Goal: Information Seeking & Learning: Learn about a topic

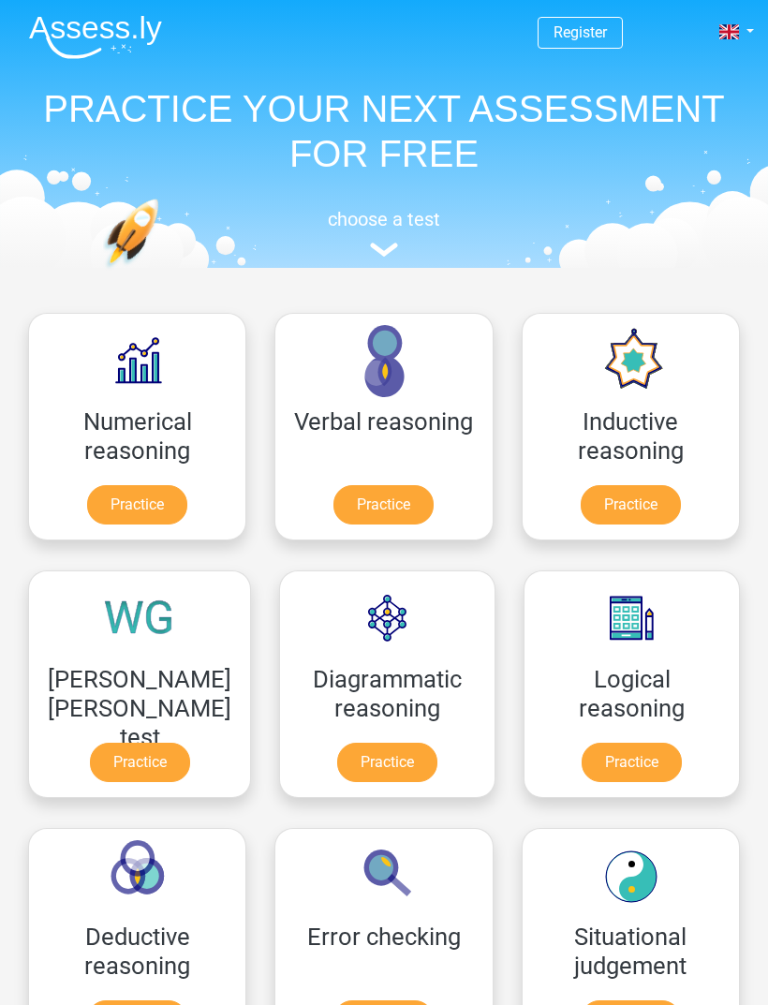
click at [740, 37] on link at bounding box center [734, 32] width 37 height 22
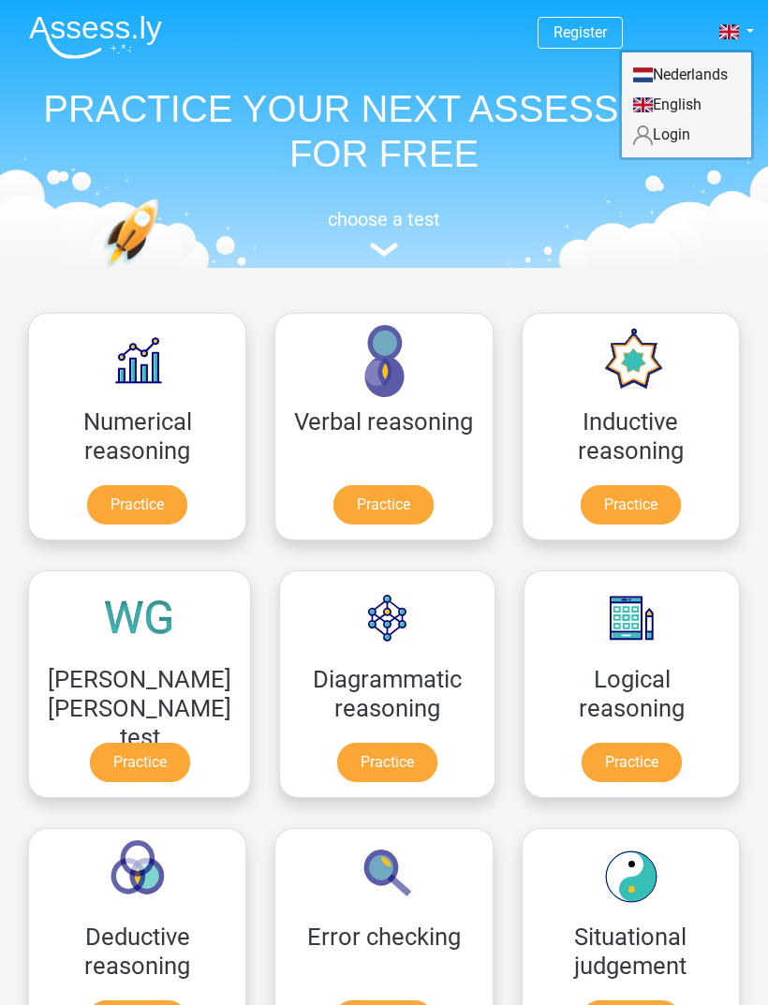
click at [694, 142] on link "Login" at bounding box center [686, 135] width 129 height 30
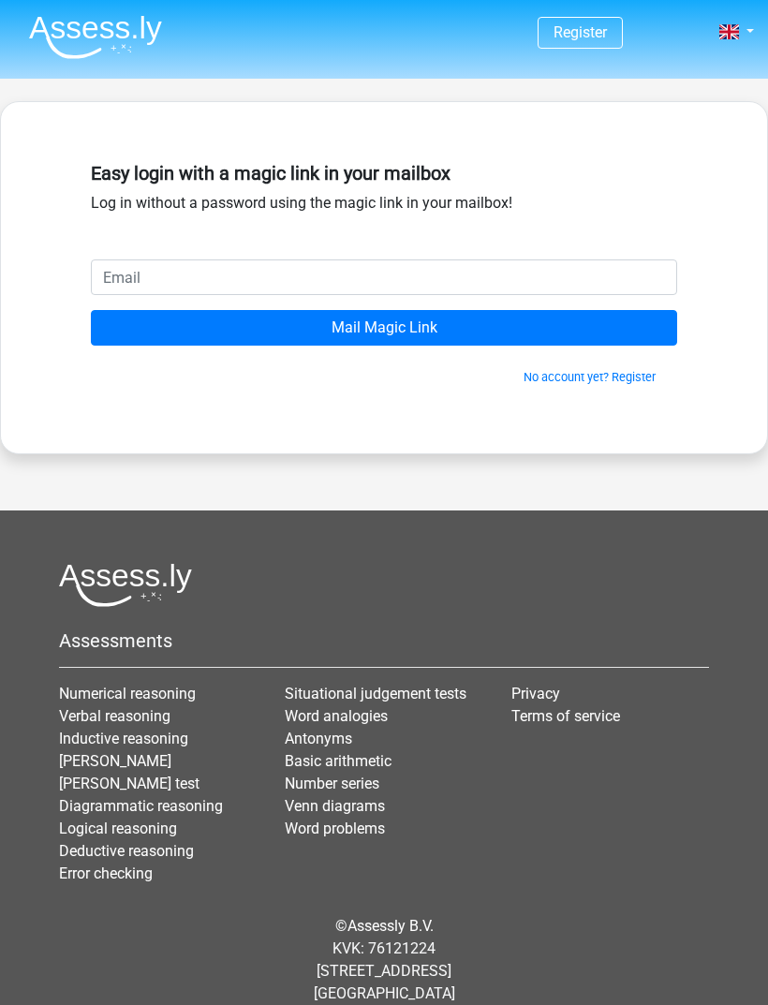
click at [537, 286] on input "email" at bounding box center [384, 277] width 586 height 36
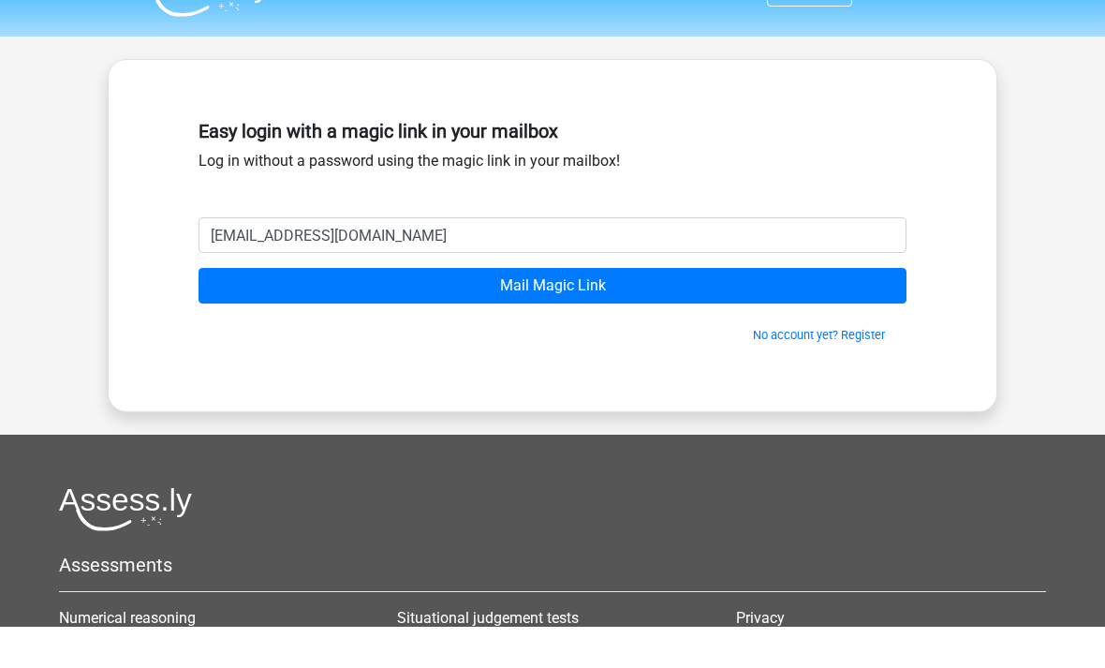
scroll to position [42, 0]
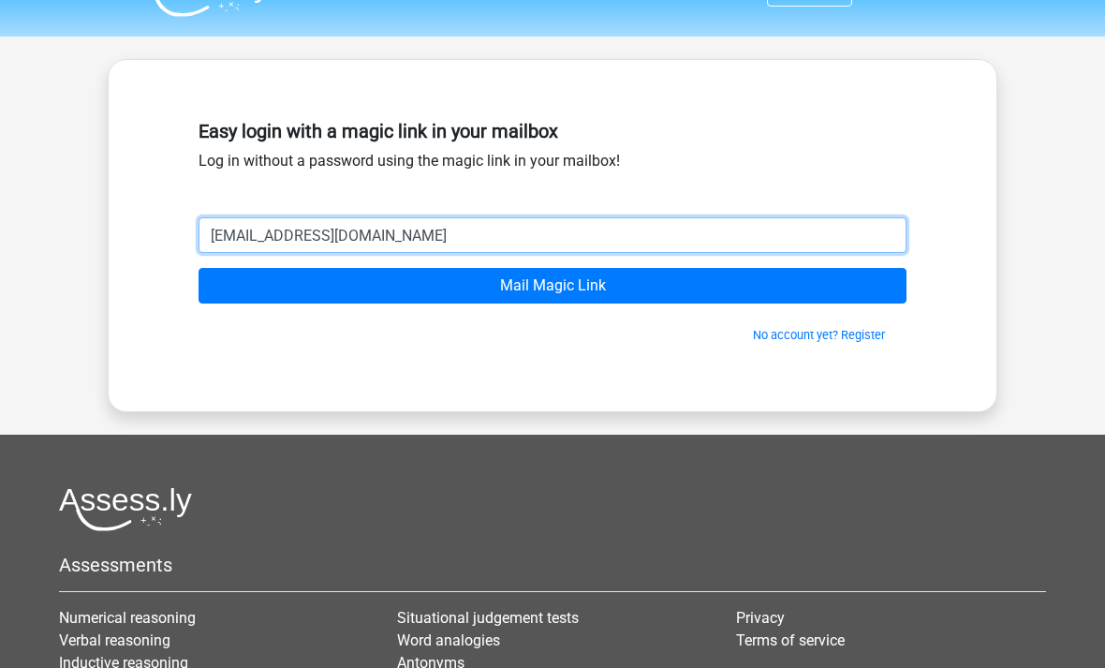
type input "[EMAIL_ADDRESS][DOMAIN_NAME]"
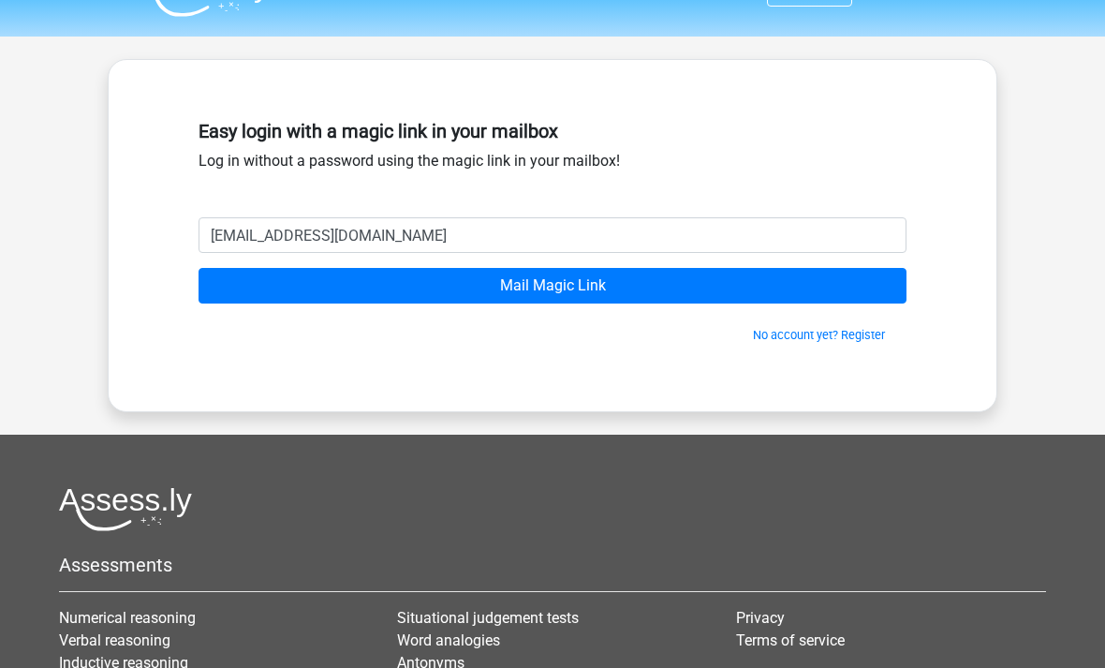
click at [256, 293] on input "Mail Magic Link" at bounding box center [552, 286] width 708 height 36
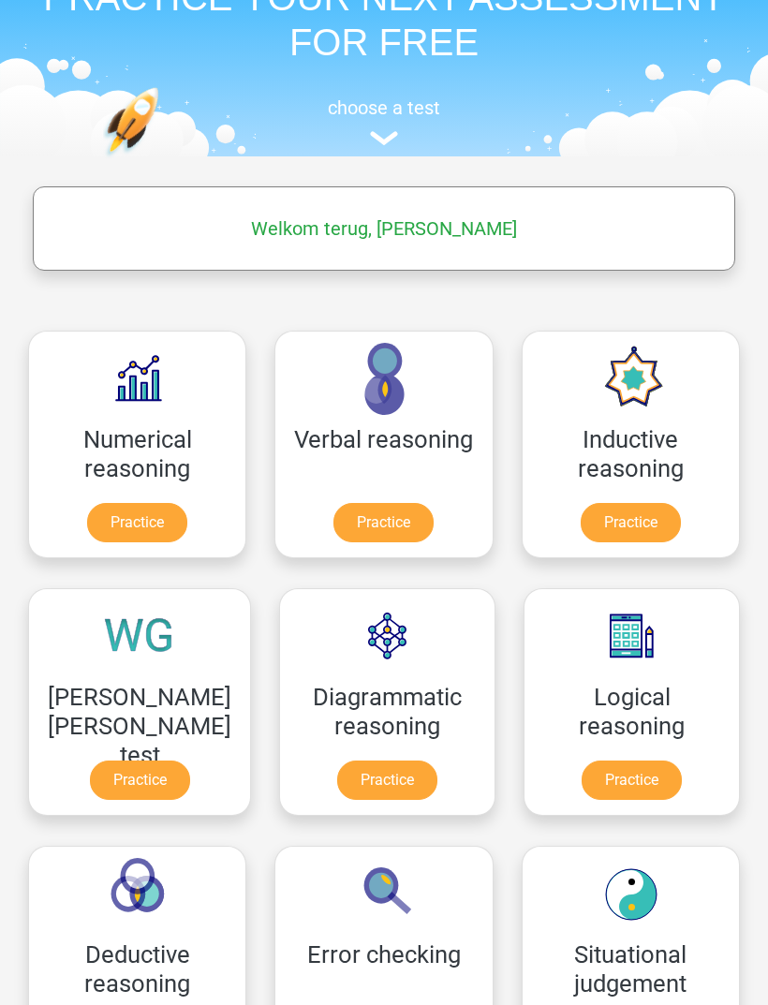
scroll to position [165, 0]
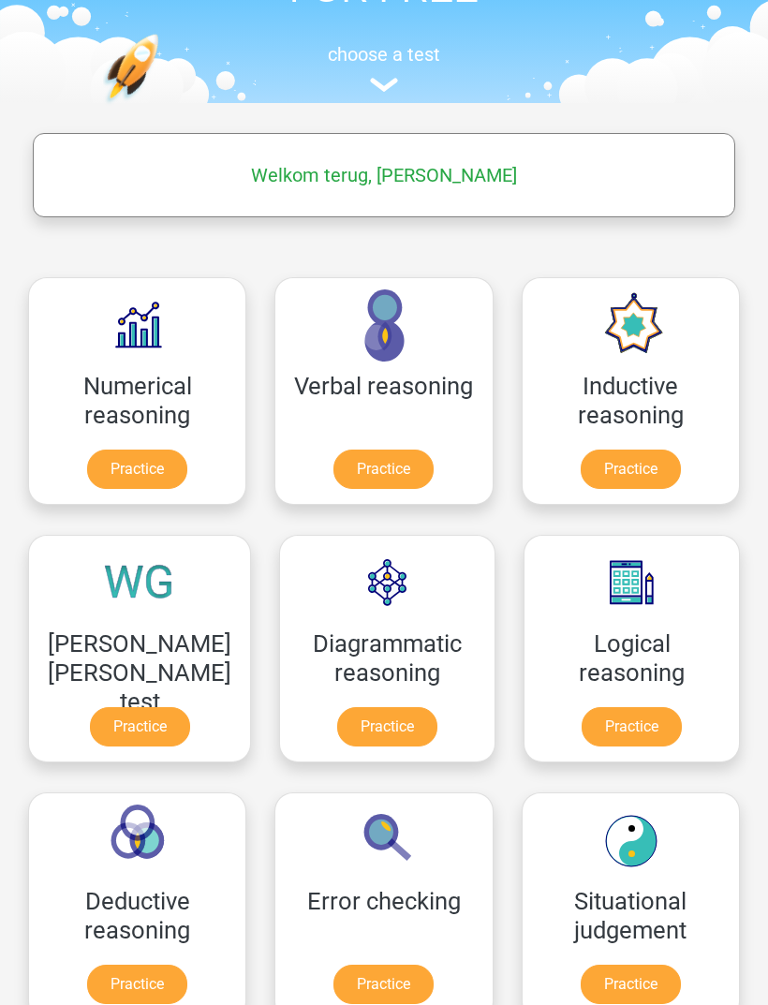
click at [168, 449] on link "Practice" at bounding box center [137, 468] width 100 height 39
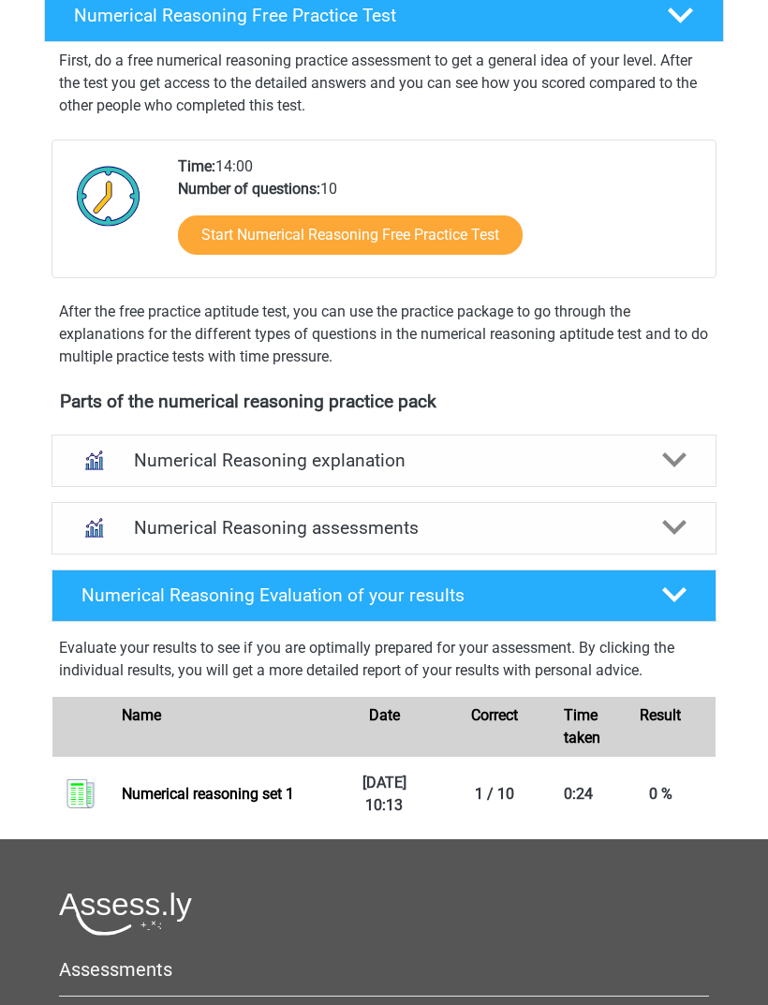
scroll to position [305, 0]
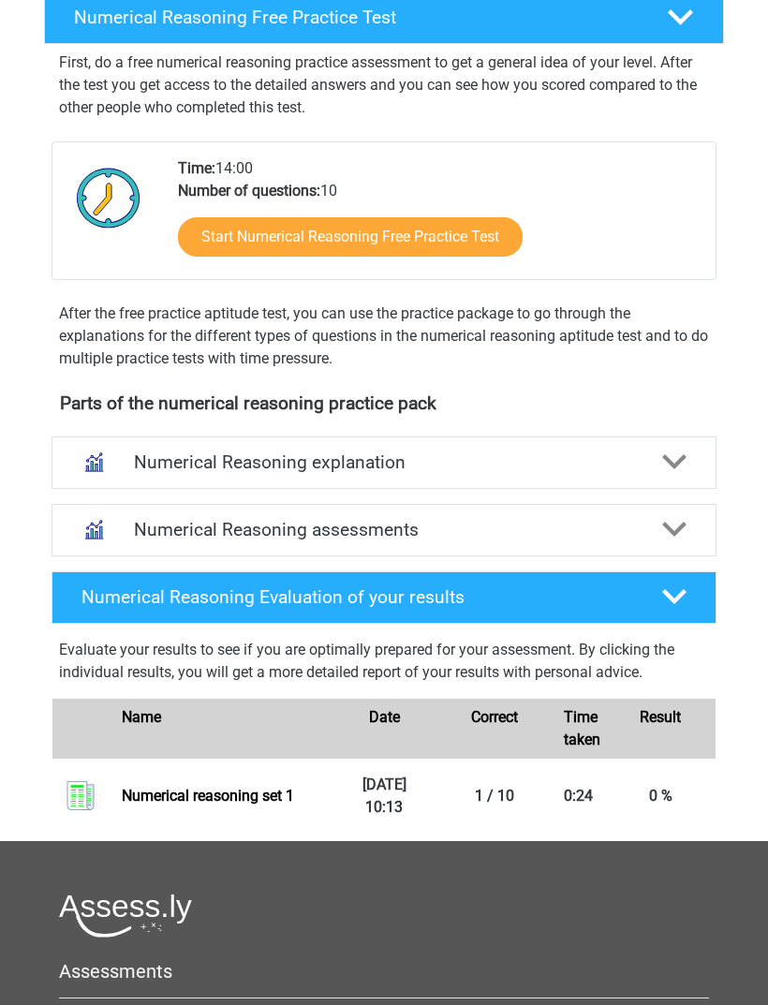
click at [681, 459] on polygon at bounding box center [674, 461] width 24 height 15
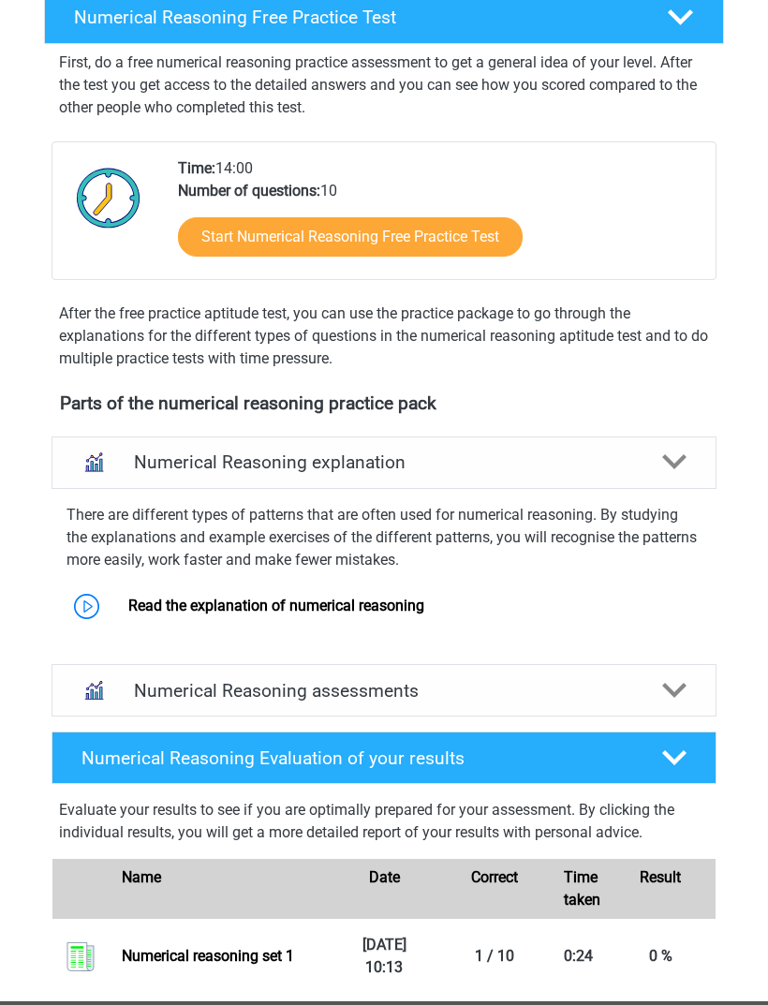
click at [674, 475] on div "Numerical Reasoning explanation" at bounding box center [383, 462] width 665 height 52
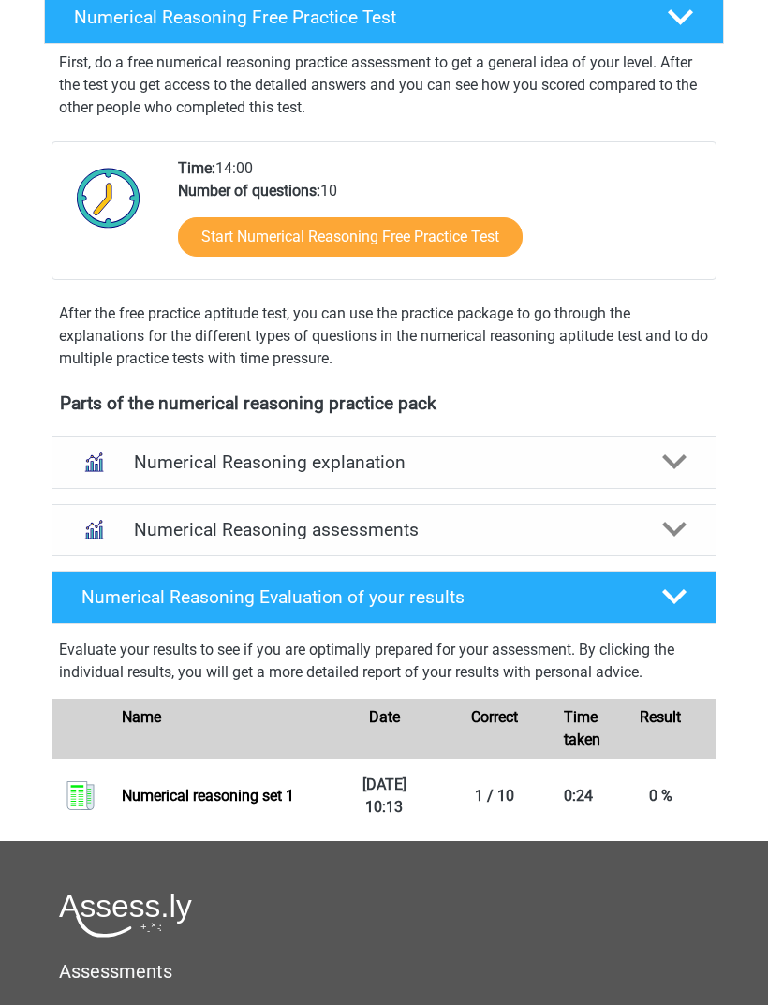
click at [267, 804] on link "Numerical reasoning set 1" at bounding box center [208, 795] width 172 height 18
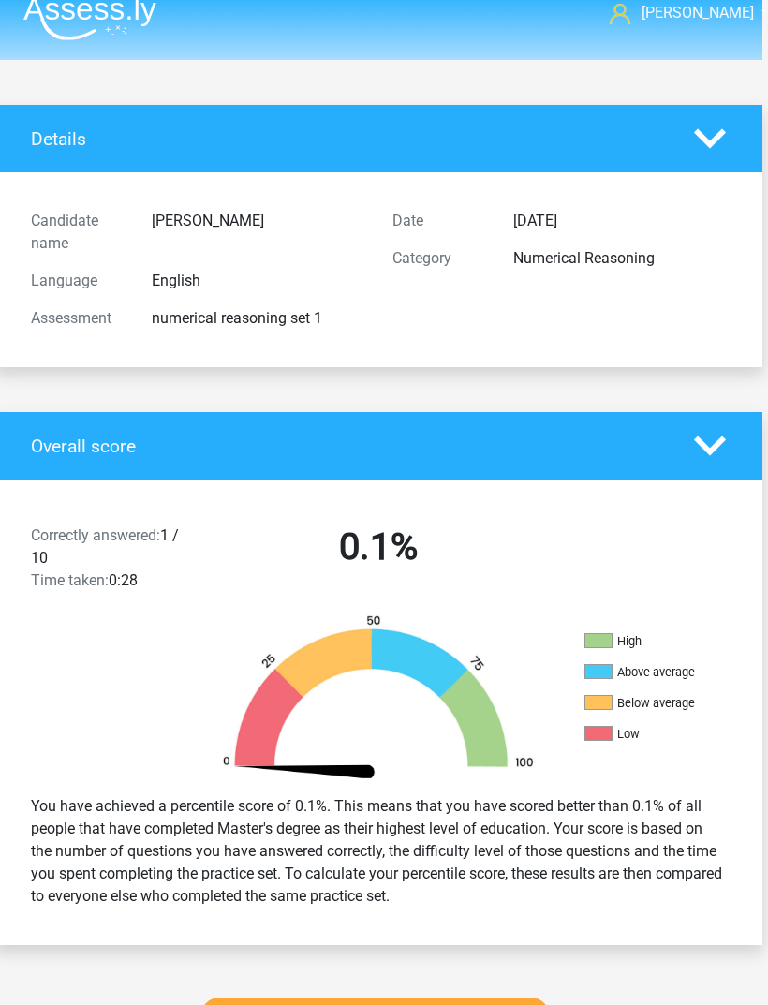
scroll to position [0, 6]
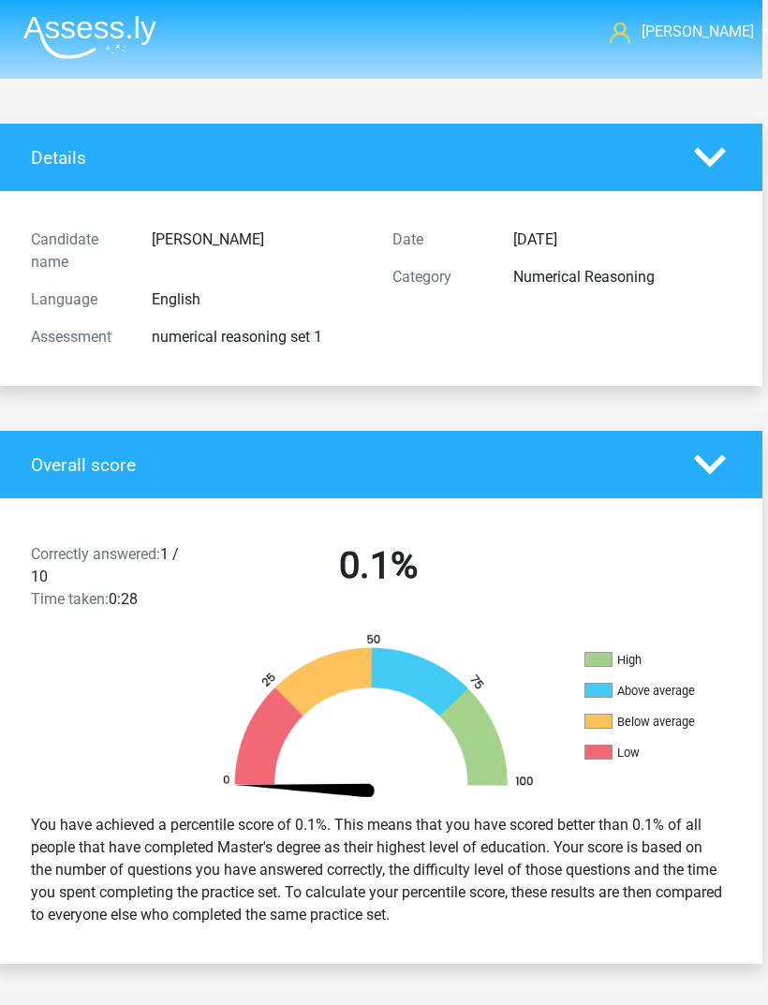
click at [99, 22] on img at bounding box center [89, 37] width 133 height 44
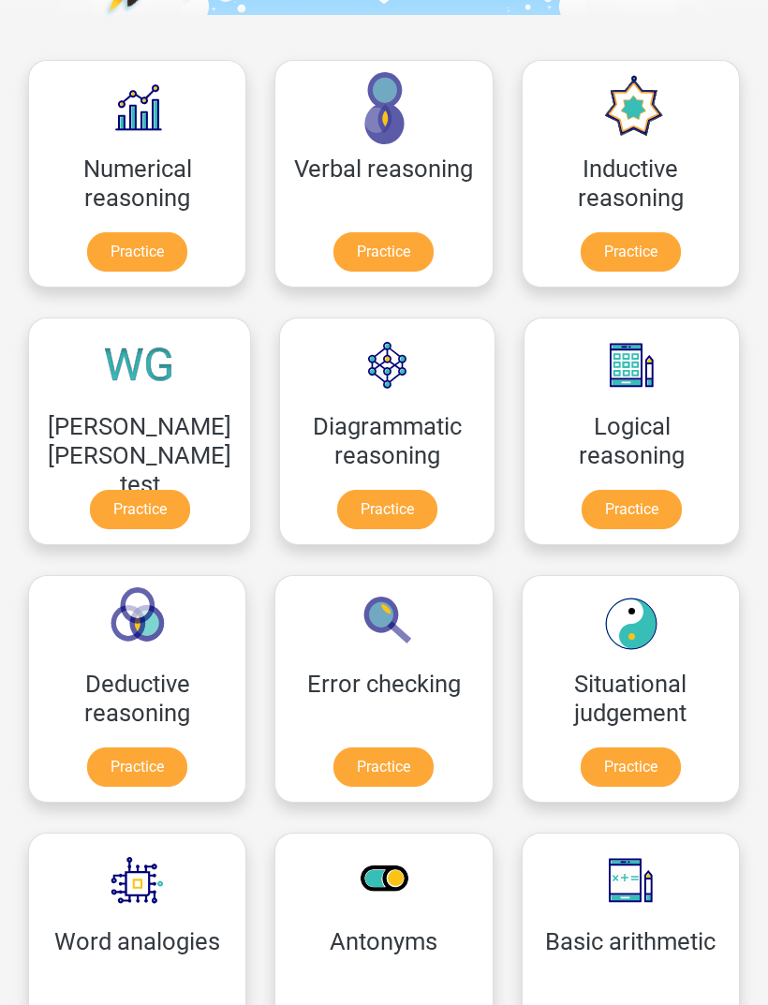
scroll to position [249, 0]
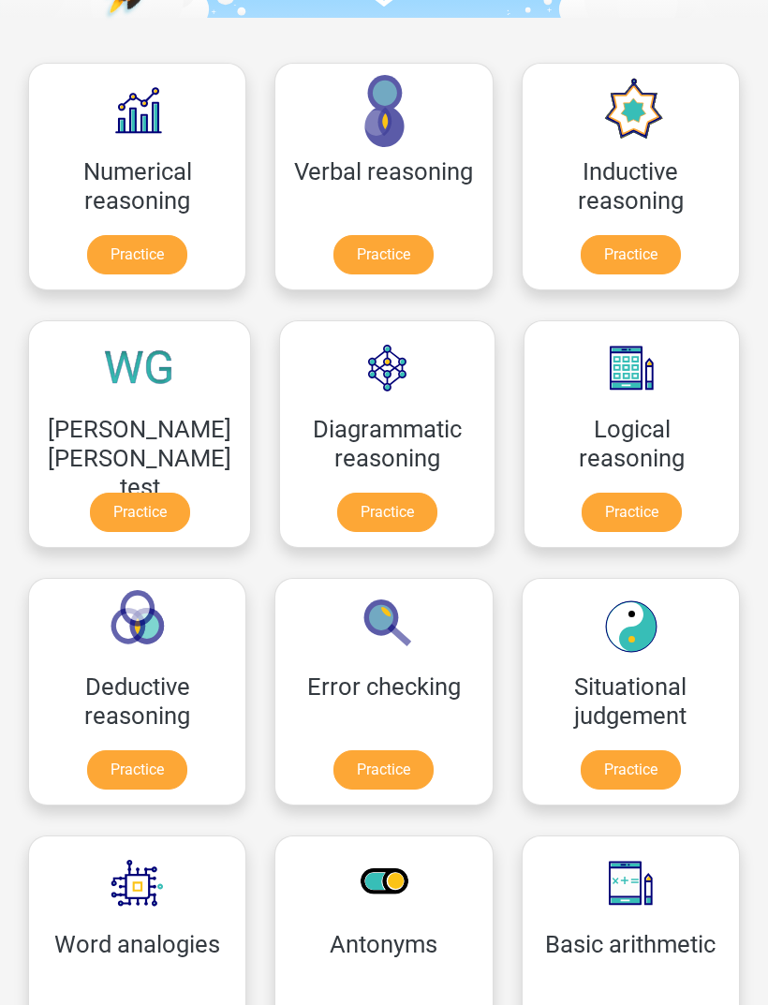
click at [395, 493] on link "Practice" at bounding box center [387, 512] width 100 height 39
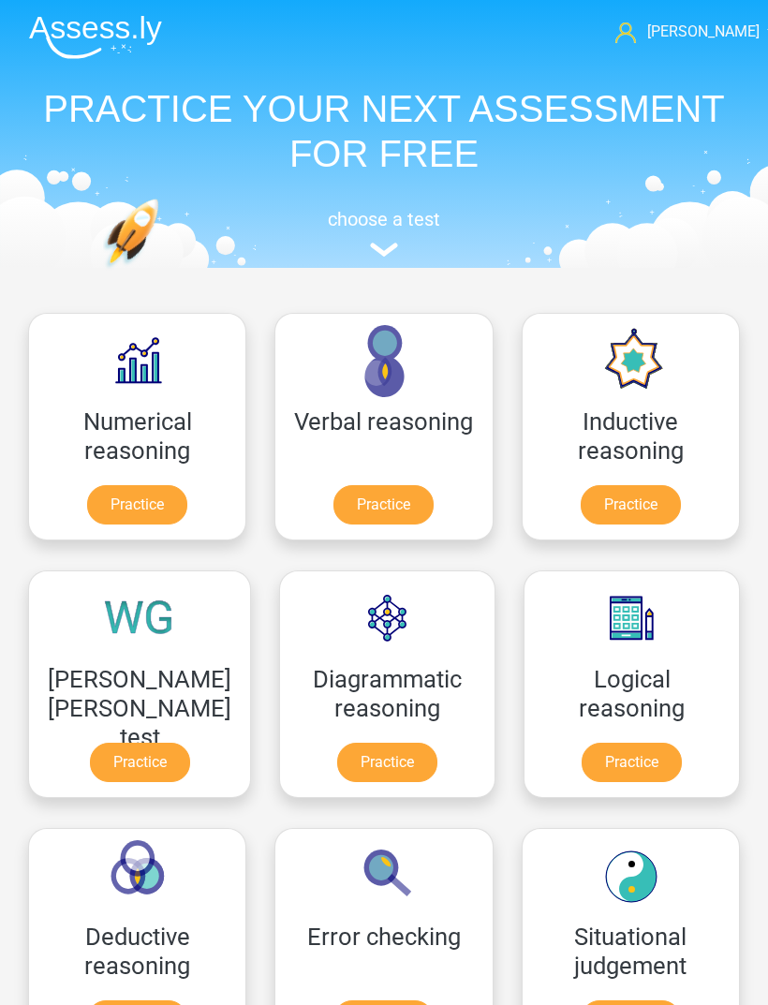
scroll to position [250, 0]
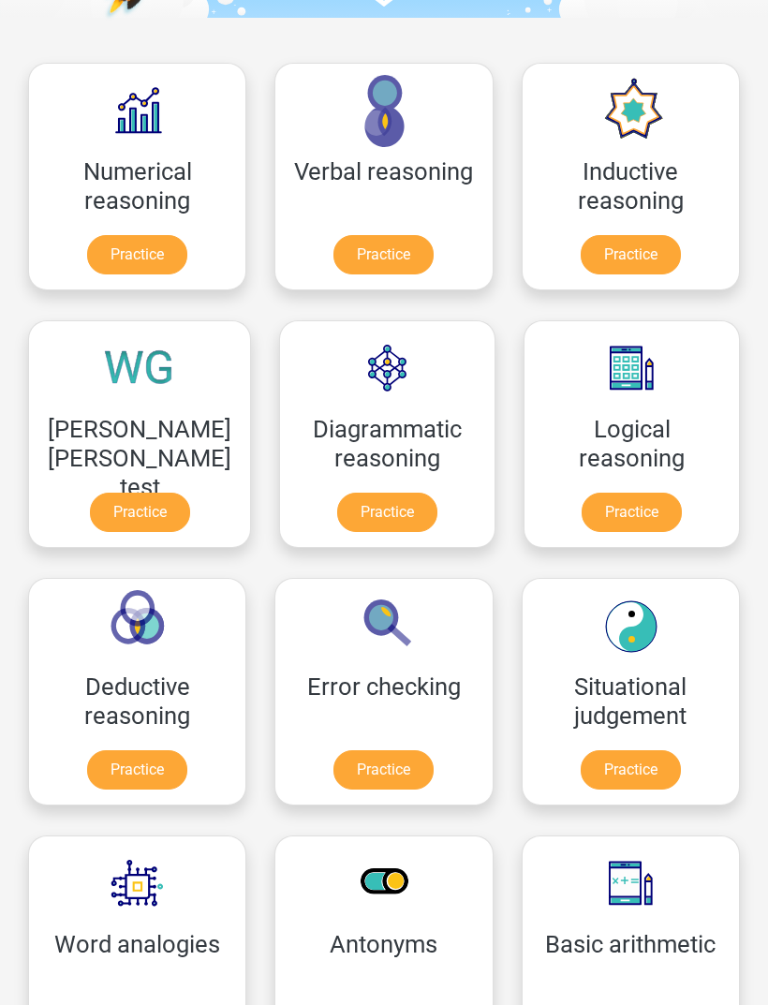
click at [134, 750] on link "Practice" at bounding box center [137, 769] width 100 height 39
click at [671, 235] on link "Practice" at bounding box center [630, 254] width 100 height 39
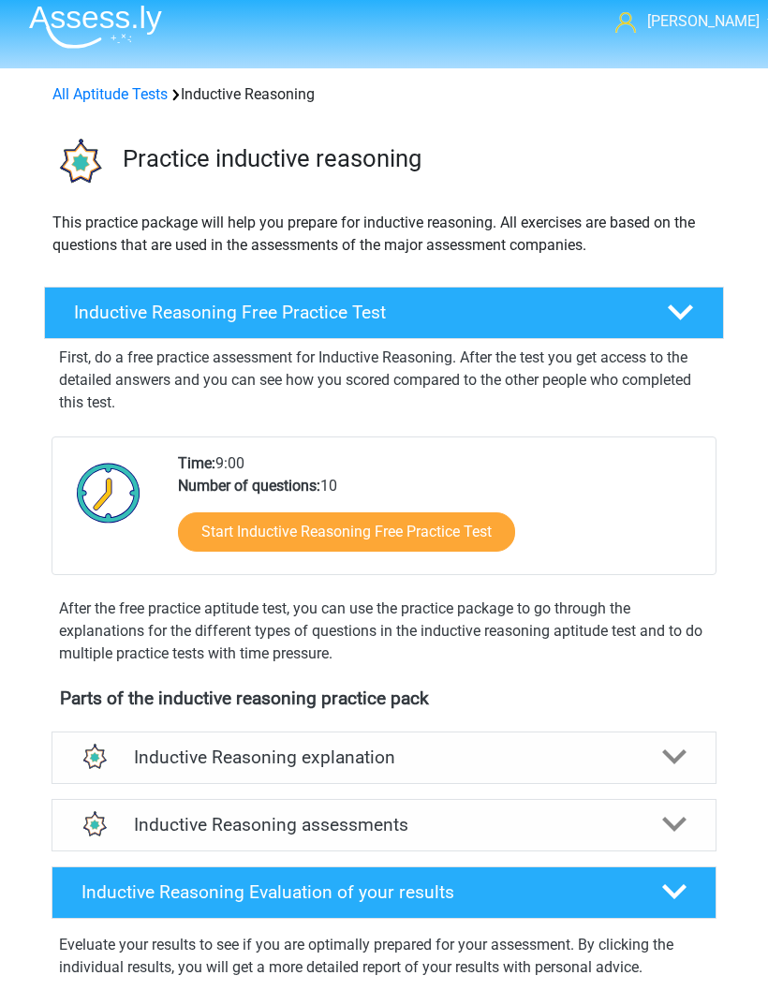
scroll to position [22, 0]
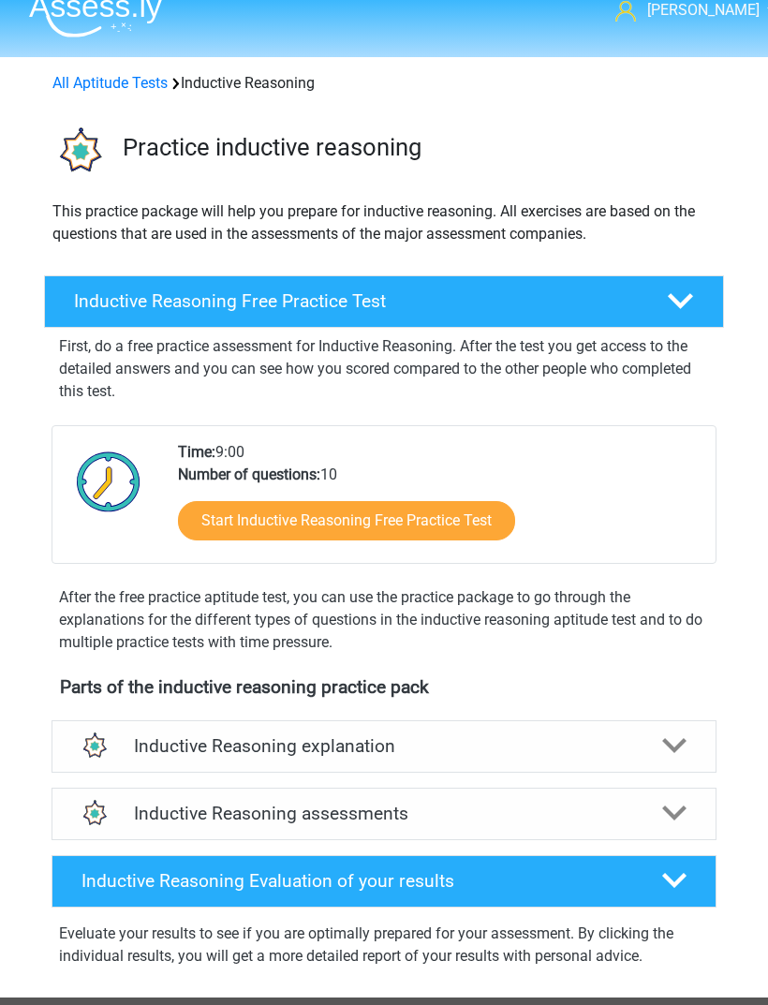
click at [673, 309] on icon at bounding box center [681, 301] width 26 height 26
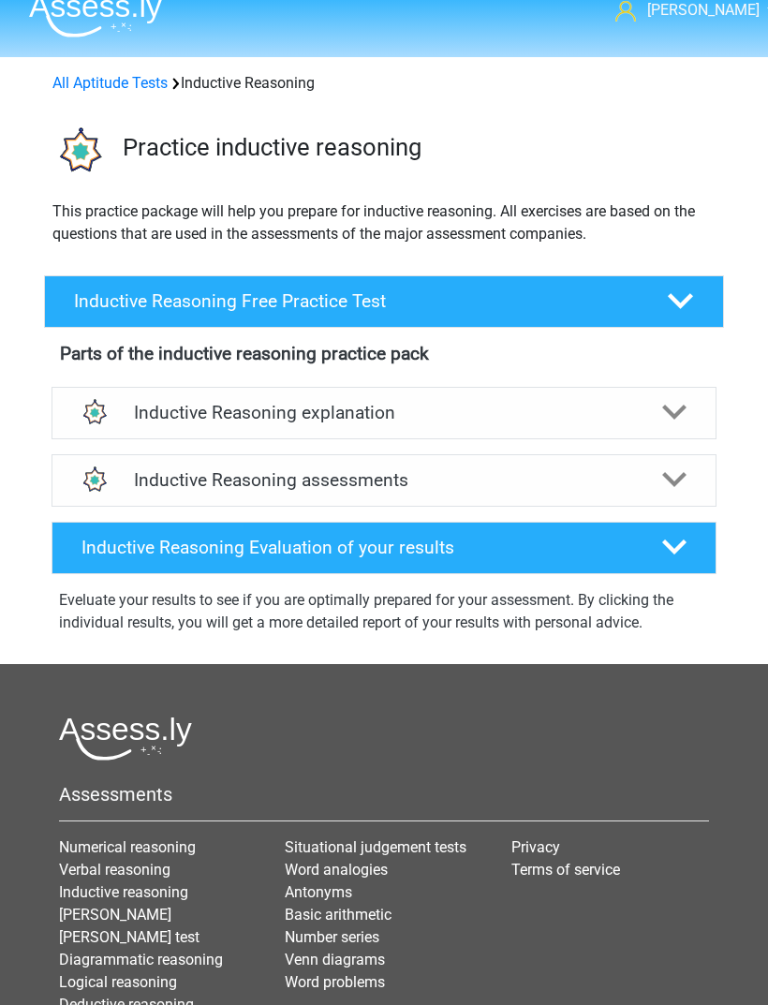
click at [687, 409] on div at bounding box center [674, 412] width 52 height 24
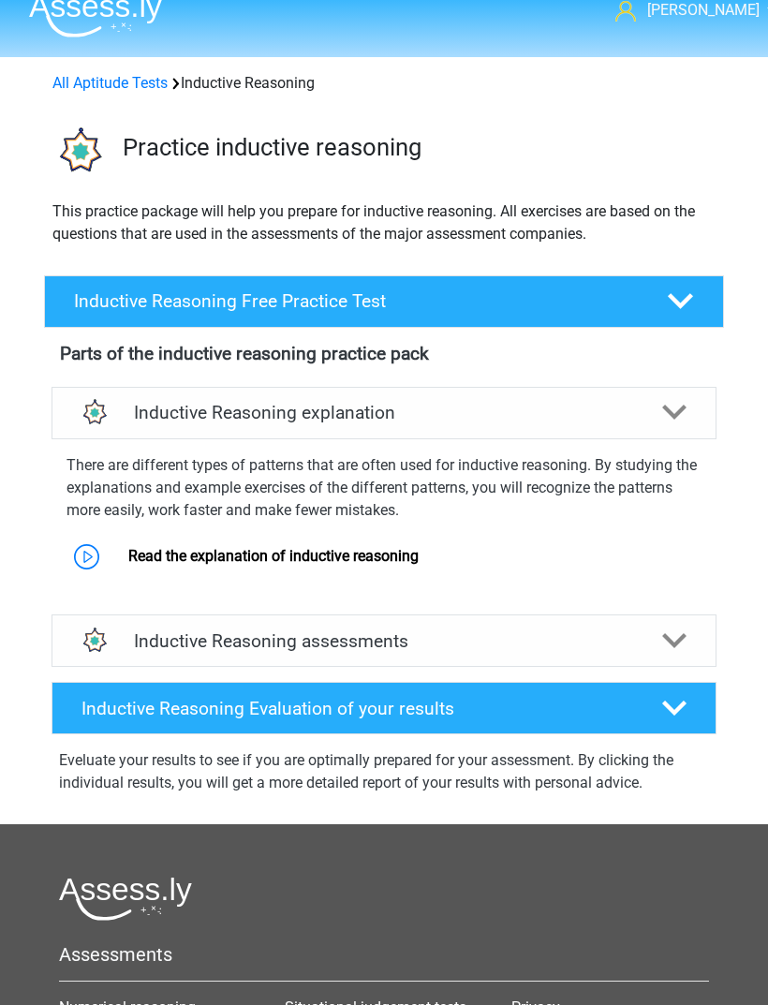
click at [667, 647] on icon at bounding box center [674, 640] width 24 height 24
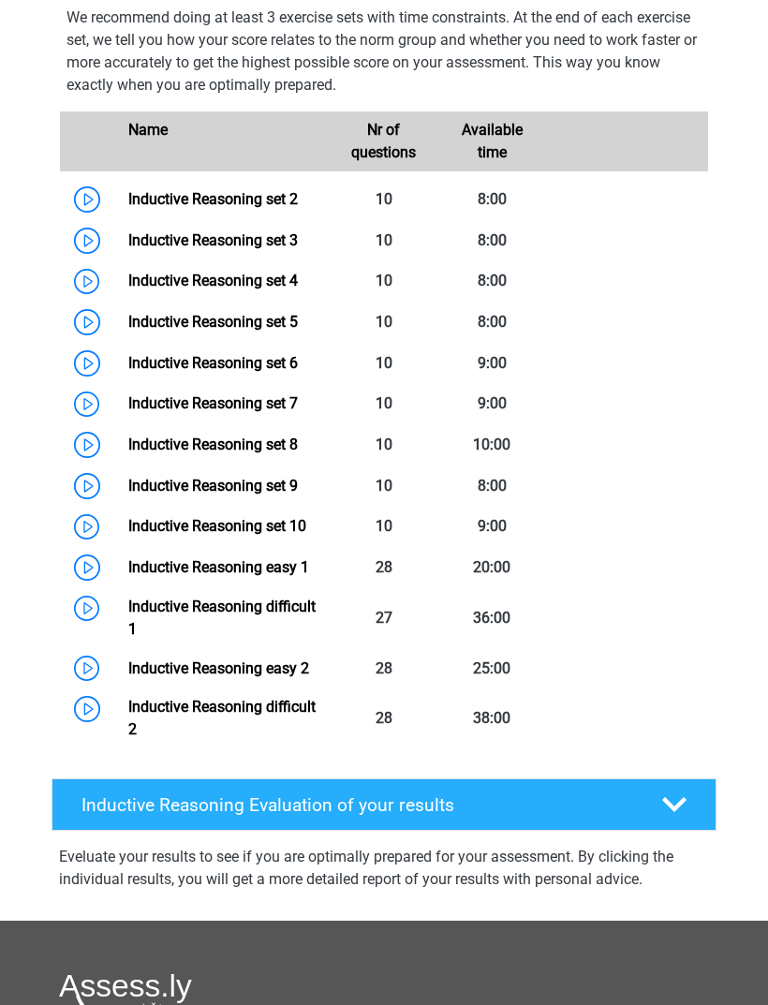
scroll to position [683, 0]
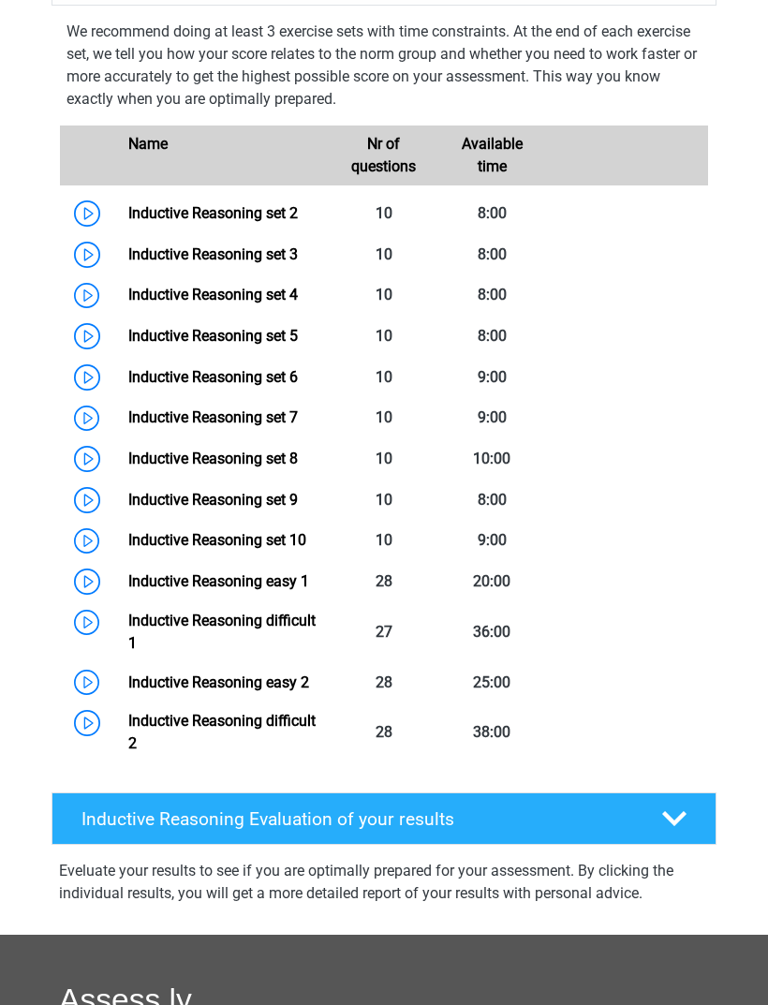
click at [128, 222] on link "Inductive Reasoning set 2" at bounding box center [212, 213] width 169 height 18
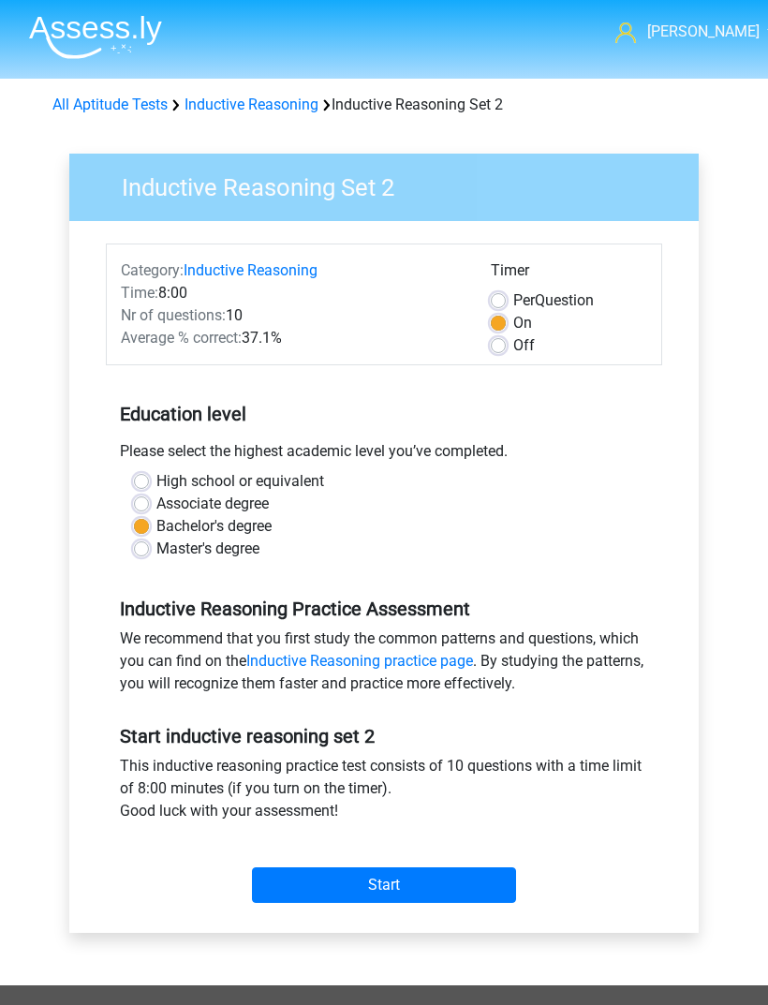
click at [354, 867] on input "Start" at bounding box center [384, 885] width 264 height 36
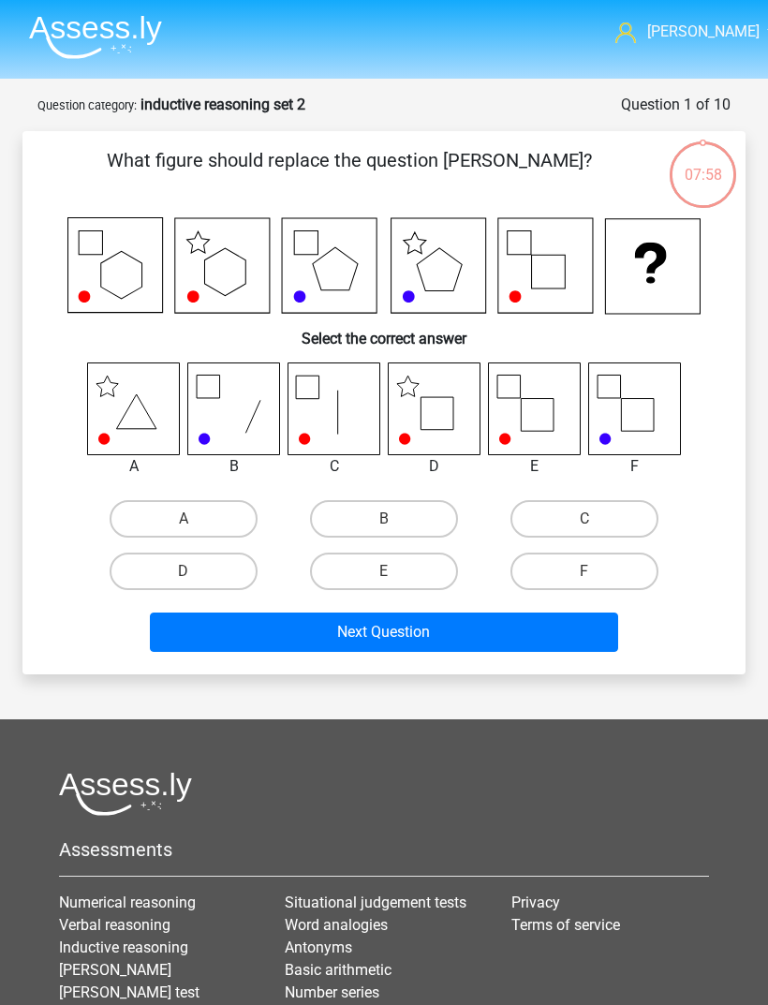
click at [232, 514] on label "A" at bounding box center [184, 518] width 148 height 37
click at [196, 519] on input "A" at bounding box center [190, 525] width 12 height 12
radio input "true"
click at [436, 617] on button "Next Question" at bounding box center [384, 631] width 469 height 39
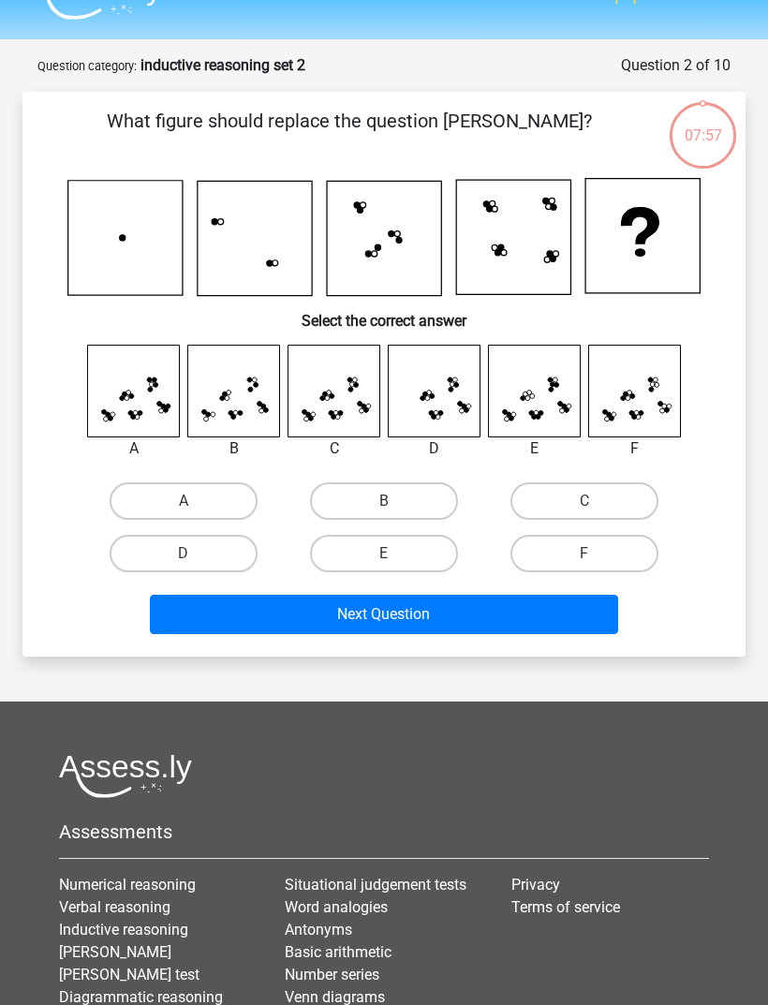
scroll to position [94, 0]
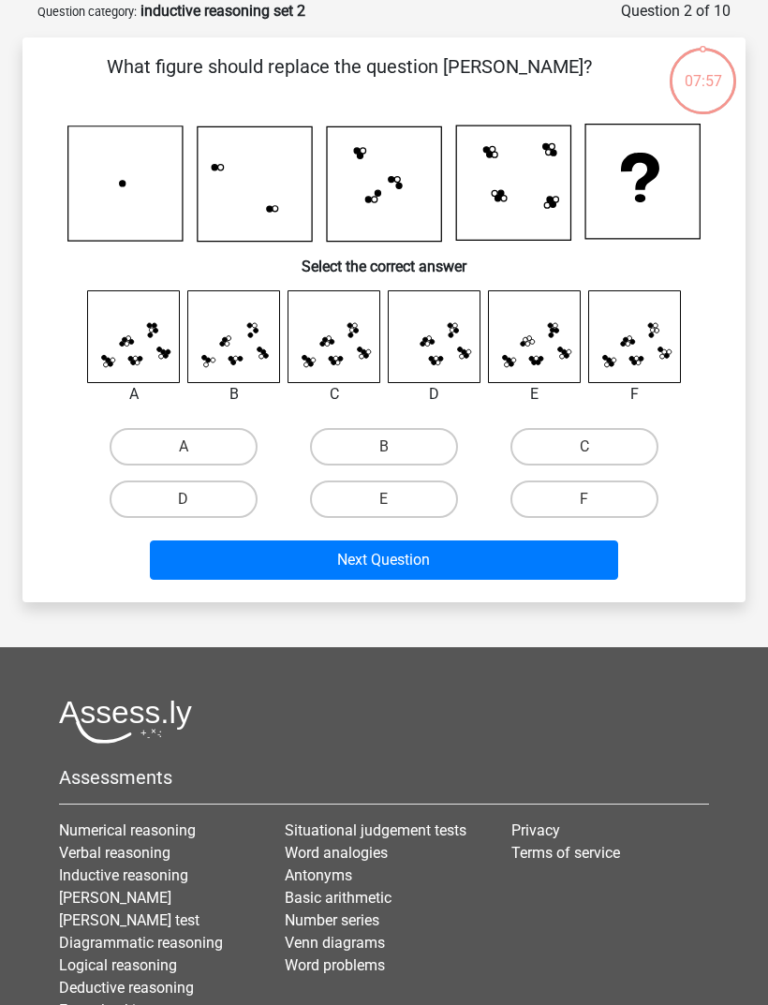
click at [399, 450] on label "B" at bounding box center [384, 446] width 148 height 37
click at [396, 450] on input "B" at bounding box center [390, 453] width 12 height 12
radio input "true"
click at [426, 570] on button "Next Question" at bounding box center [384, 559] width 469 height 39
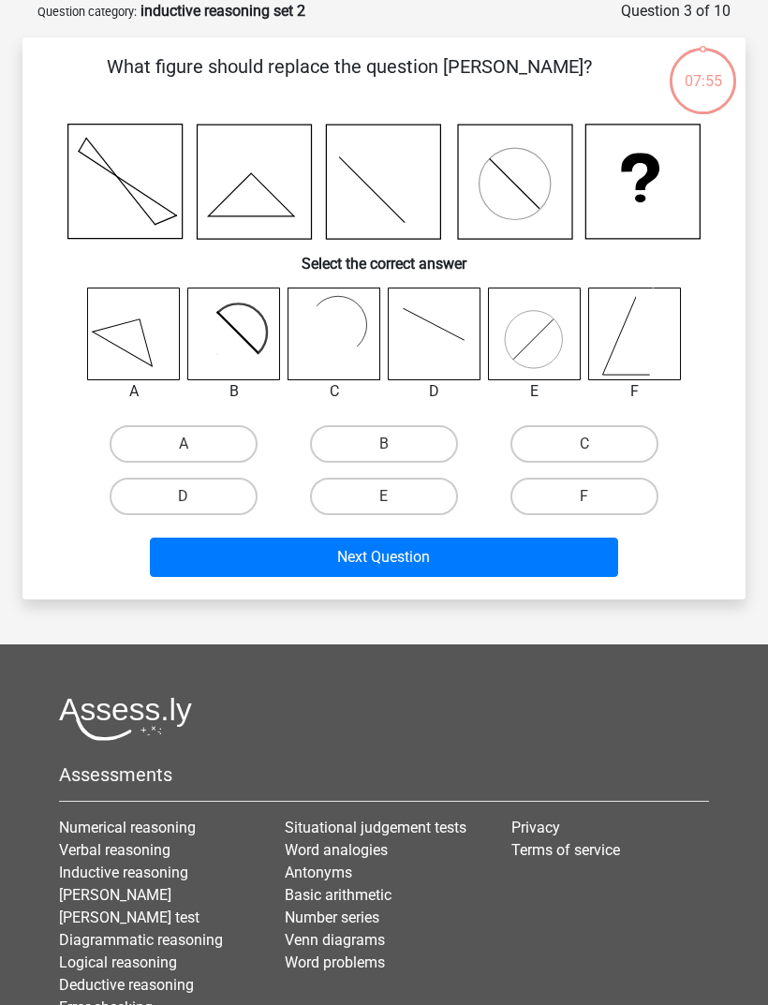
click at [427, 432] on label "B" at bounding box center [384, 443] width 148 height 37
click at [396, 444] on input "B" at bounding box center [390, 450] width 12 height 12
radio input "true"
click at [416, 574] on button "Next Question" at bounding box center [384, 556] width 469 height 39
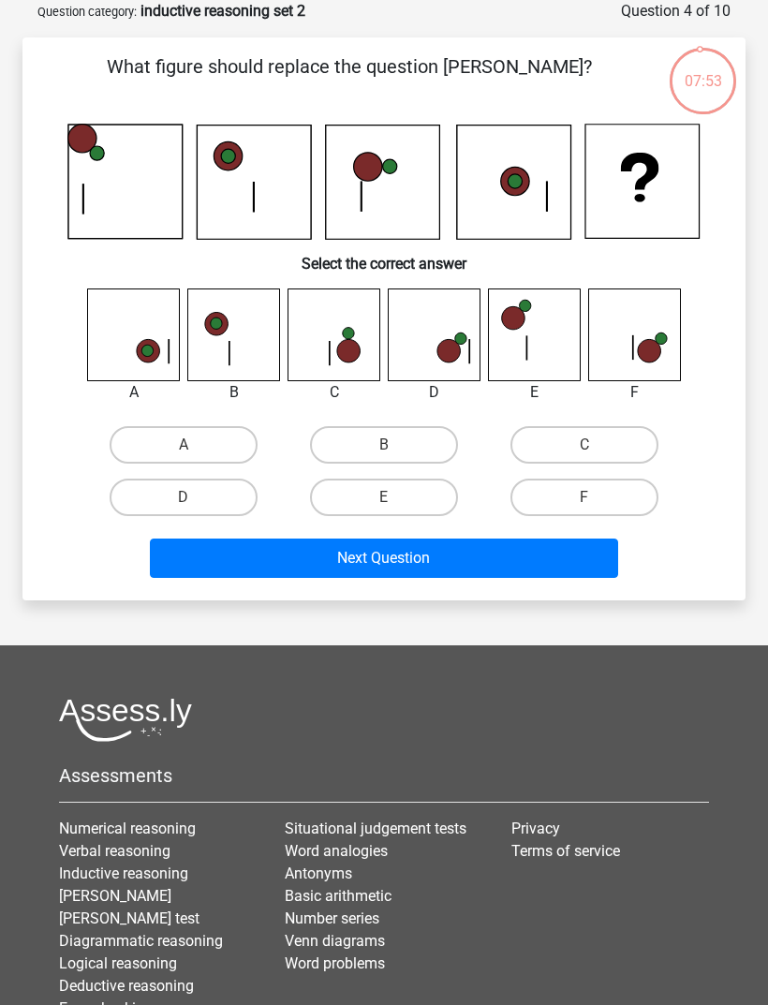
scroll to position [0, 0]
